Goal: Task Accomplishment & Management: Use online tool/utility

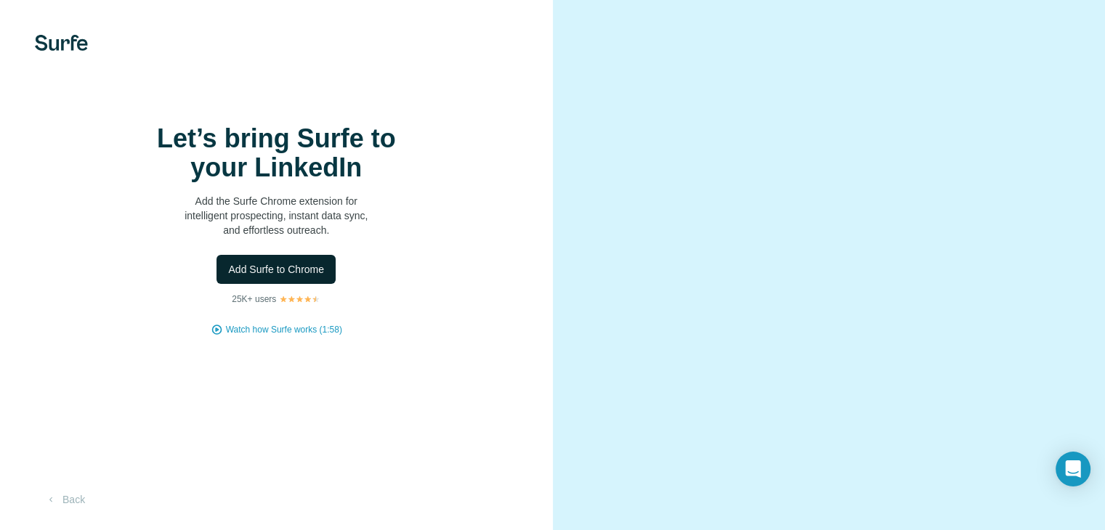
click at [308, 277] on span "Add Surfe to Chrome" at bounding box center [276, 269] width 96 height 15
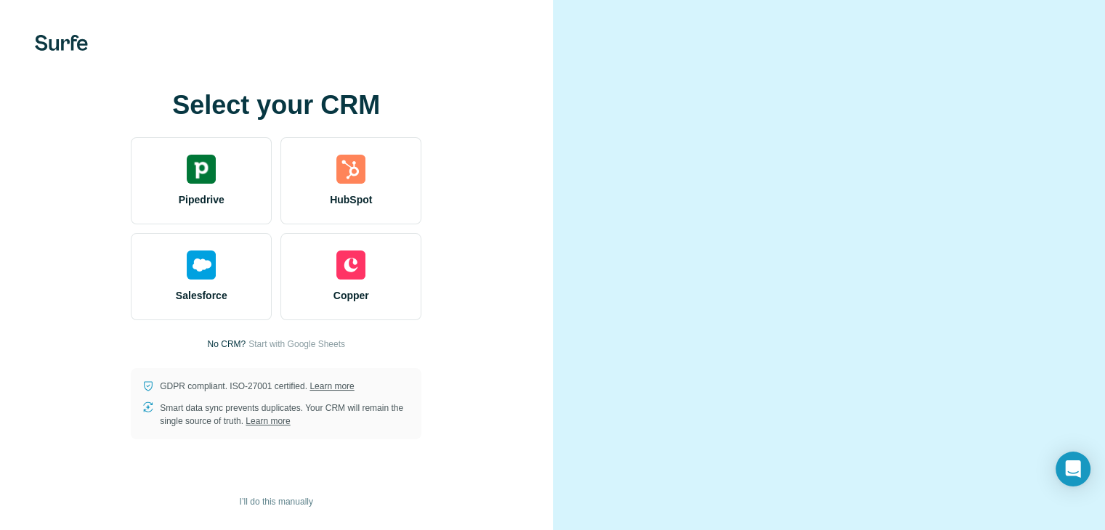
click at [407, 395] on div "Select your CRM Pipedrive HubSpot Salesforce Copper No CRM? Start with Google S…" at bounding box center [276, 265] width 495 height 349
click at [224, 351] on p "No CRM?" at bounding box center [227, 344] width 39 height 13
click at [251, 351] on span "Start with Google Sheets" at bounding box center [296, 344] width 97 height 13
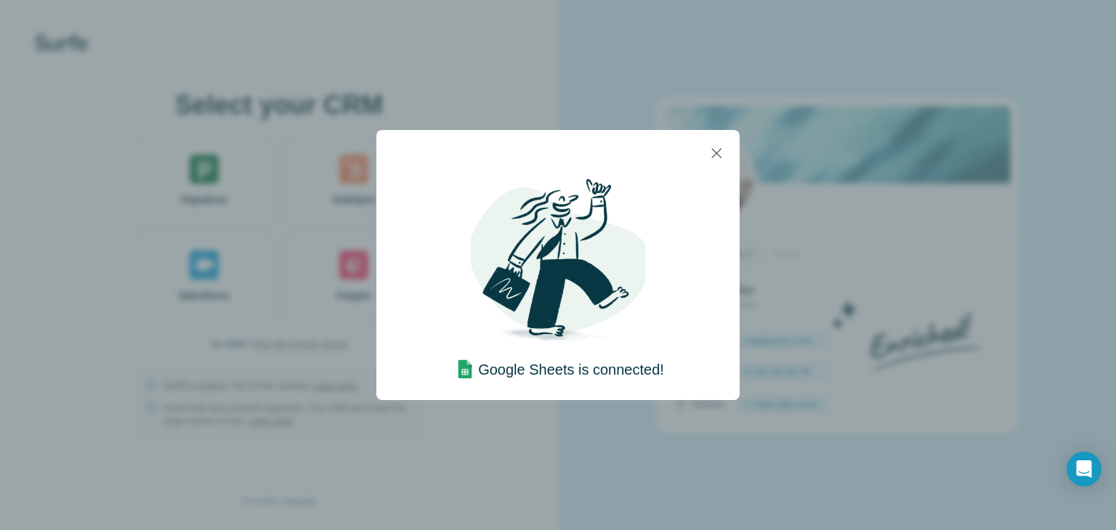
click at [778, 413] on div "Google Sheets is connected!" at bounding box center [558, 265] width 1116 height 530
